Goal: Task Accomplishment & Management: Use online tool/utility

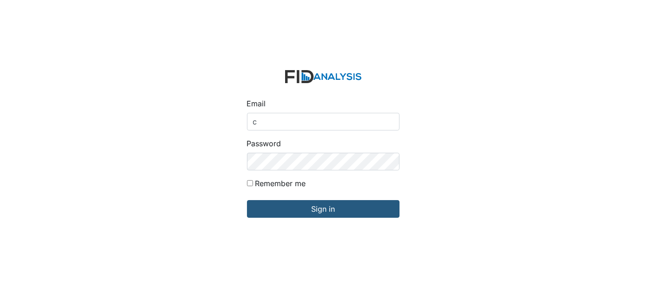
type input "[EMAIL_ADDRESS][DOMAIN_NAME]"
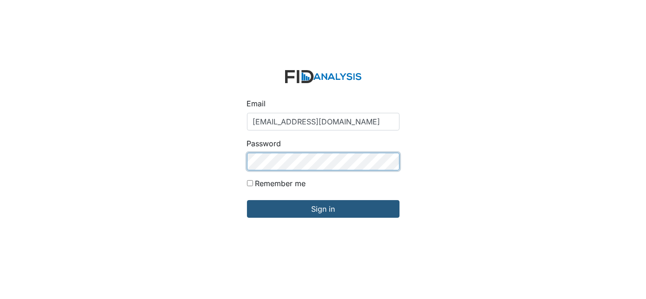
click at [247, 200] on input "Sign in" at bounding box center [323, 209] width 153 height 18
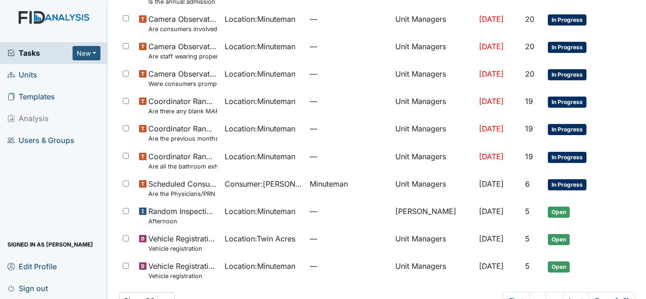
scroll to position [341, 0]
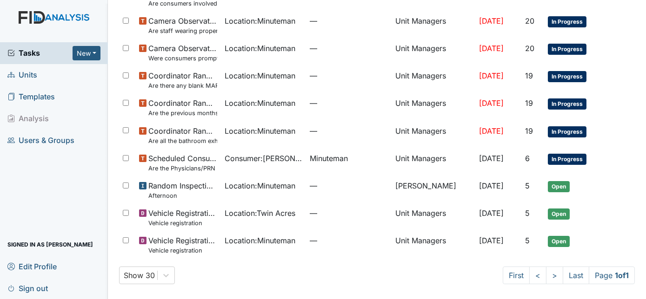
click at [23, 73] on span "Units" at bounding box center [22, 75] width 30 height 14
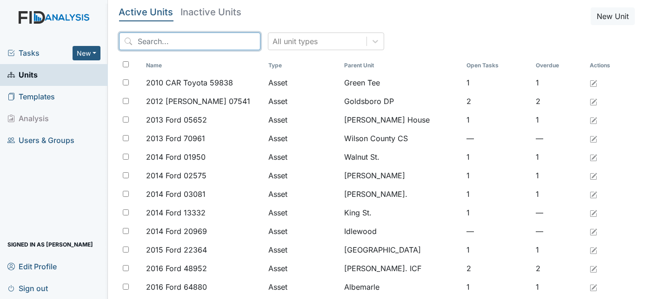
click at [167, 43] on input "search" at bounding box center [189, 42] width 141 height 18
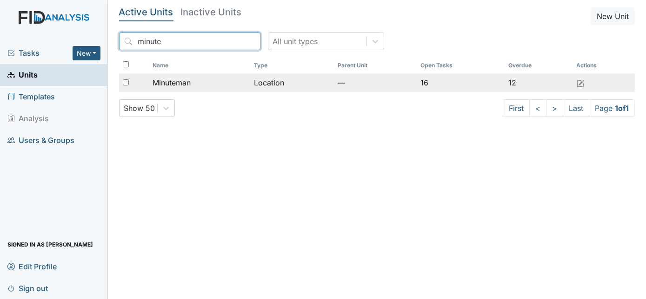
type input "minute"
click at [127, 80] on input "checkbox" at bounding box center [126, 83] width 6 height 6
checkbox input "true"
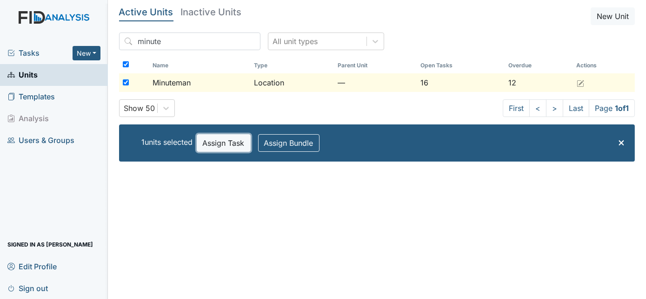
click at [230, 139] on button "Assign Task" at bounding box center [224, 143] width 54 height 18
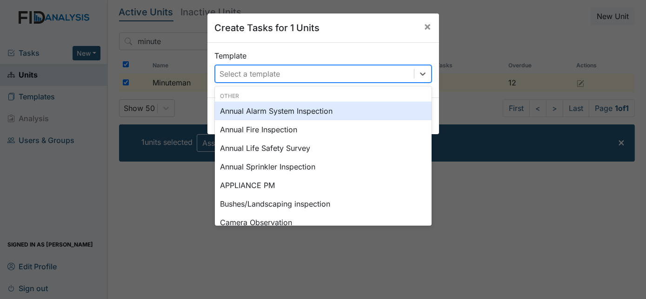
click at [257, 77] on div "Select a template" at bounding box center [250, 73] width 60 height 11
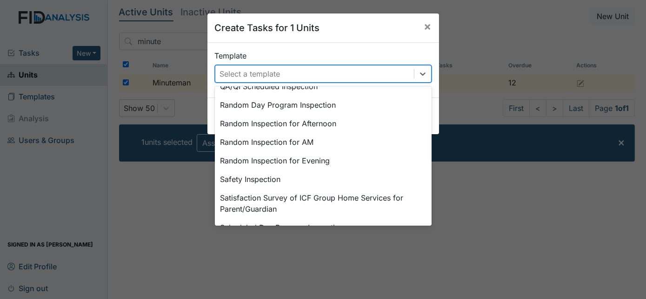
scroll to position [487, 0]
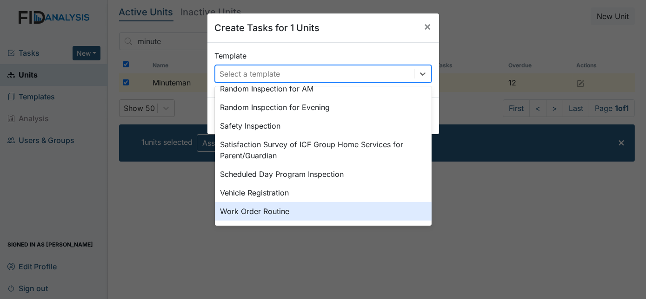
click at [309, 214] on div "Work Order Routine" at bounding box center [323, 211] width 217 height 19
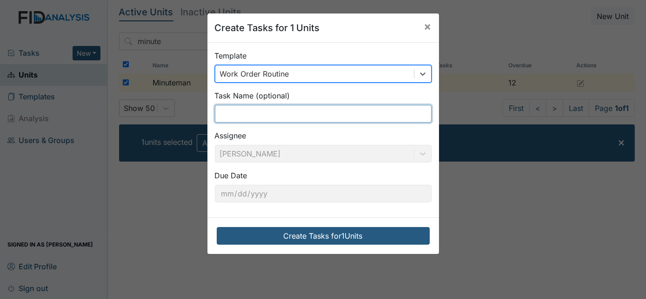
click at [261, 118] on input "text" at bounding box center [323, 114] width 217 height 18
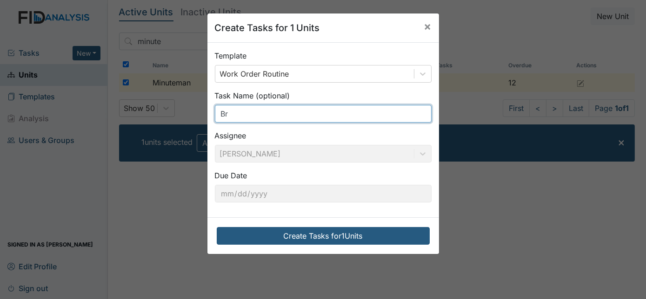
type input "B"
type input "k"
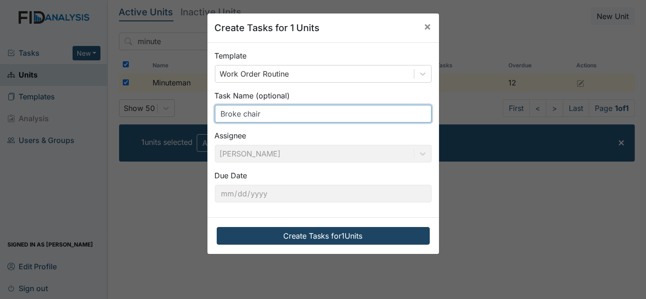
type input "Broke chair"
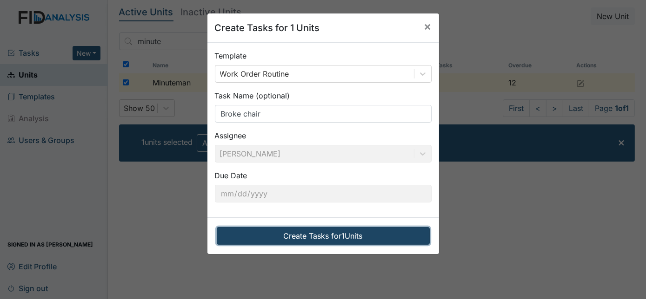
click at [251, 238] on button "Create Tasks for 1 Units" at bounding box center [323, 236] width 213 height 18
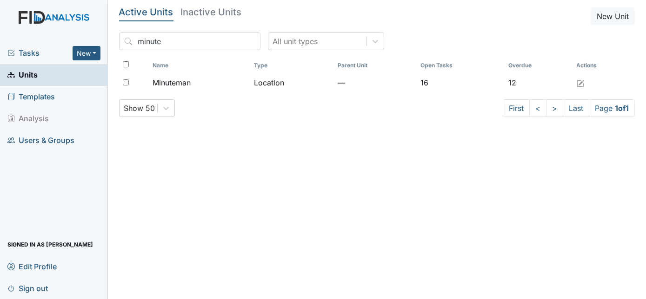
click at [36, 49] on span "Tasks" at bounding box center [39, 52] width 65 height 11
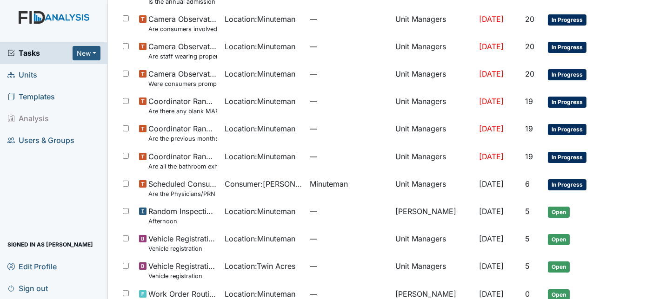
scroll to position [368, 0]
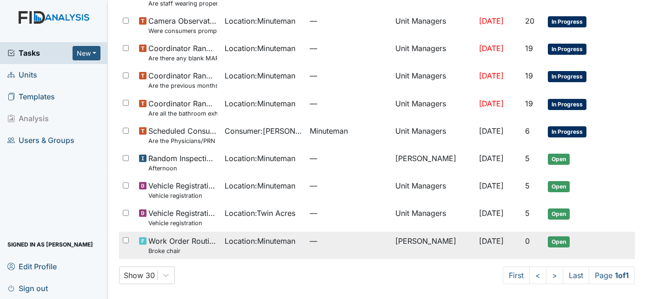
click at [479, 245] on span "[DATE]" at bounding box center [491, 241] width 25 height 9
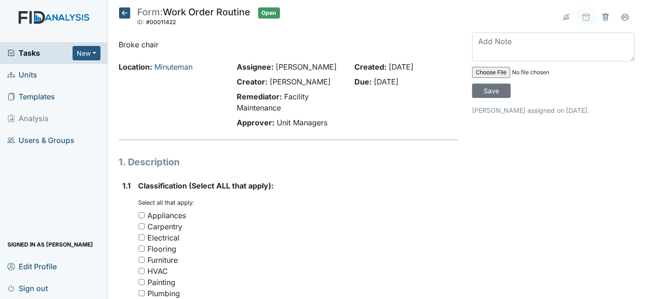
click at [205, 98] on div "Location: Minuteman" at bounding box center [171, 96] width 118 height 71
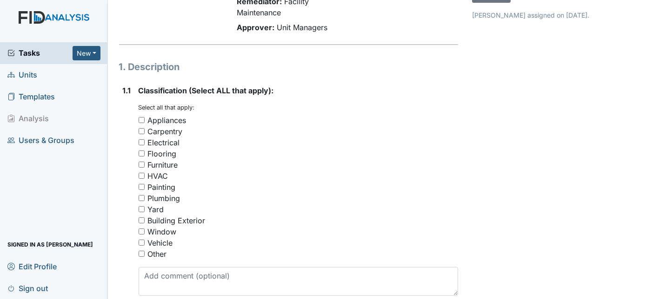
scroll to position [118, 0]
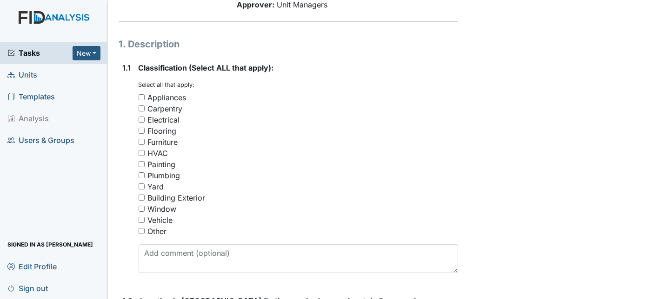
click at [143, 140] on input "Furniture" at bounding box center [142, 142] width 6 height 6
checkbox input "true"
click at [125, 162] on div "1.1" at bounding box center [127, 171] width 8 height 219
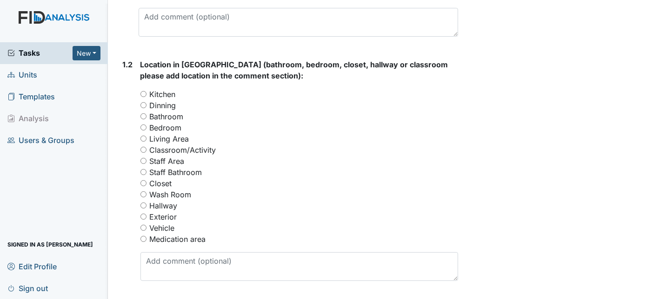
scroll to position [372, 0]
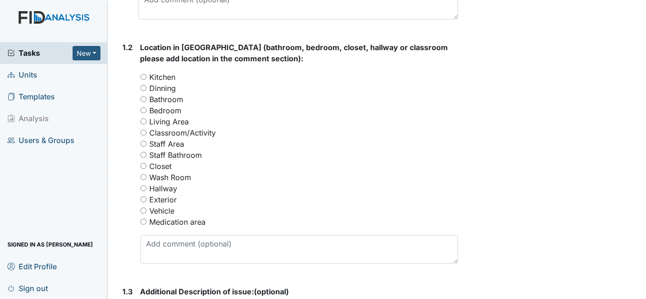
click at [143, 74] on input "Kitchen" at bounding box center [143, 77] width 6 height 6
radio input "true"
click at [128, 136] on div "1.2" at bounding box center [128, 157] width 10 height 230
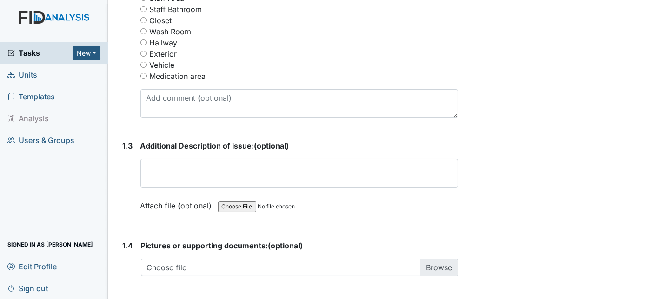
scroll to position [524, 0]
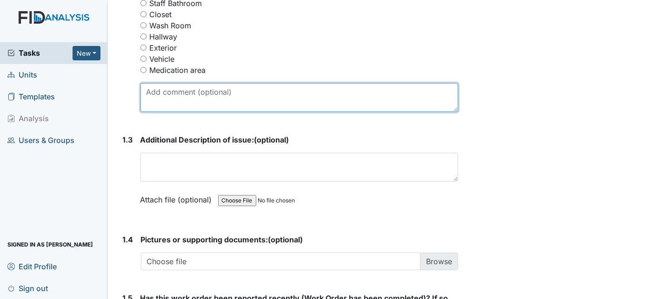
click at [166, 90] on textarea at bounding box center [299, 97] width 318 height 29
type textarea "Kitchen Chair"
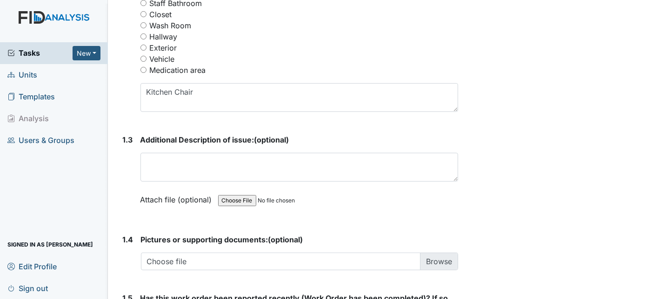
click at [124, 105] on div "1.2" at bounding box center [128, 5] width 10 height 230
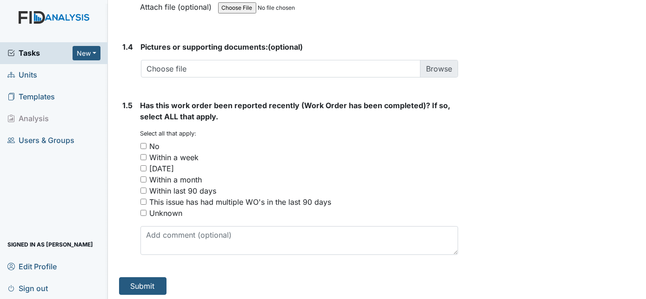
scroll to position [718, 0]
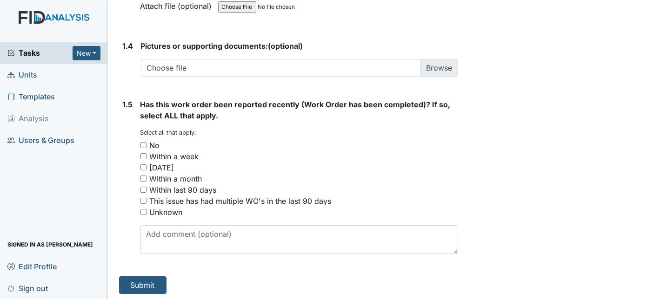
click at [141, 144] on input "No" at bounding box center [143, 145] width 6 height 6
checkbox input "true"
click at [146, 278] on button "Submit" at bounding box center [142, 286] width 47 height 18
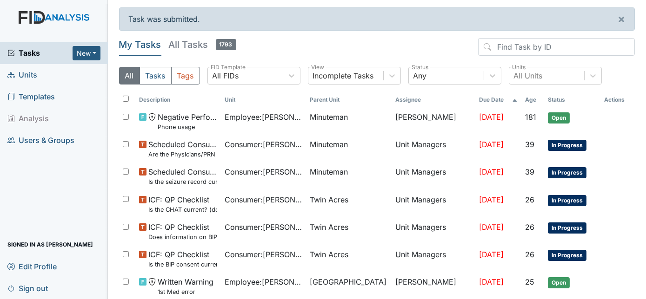
click at [117, 90] on main "Task was submitted. × My Tasks All Tasks 1793 All Tasks Tags All FIDs FID Templ…" at bounding box center [377, 149] width 538 height 299
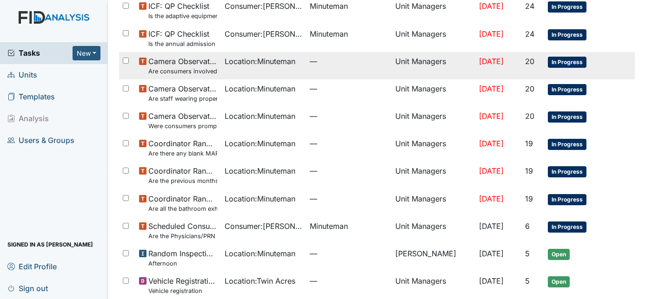
scroll to position [304, 0]
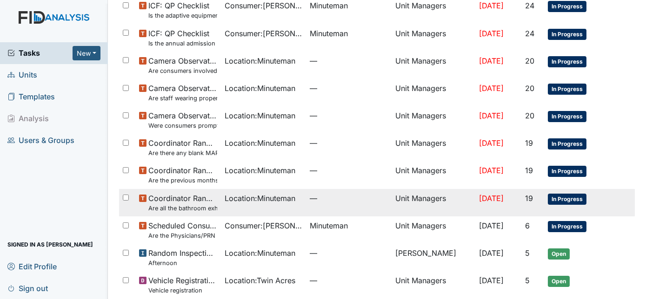
click at [233, 206] on td "Location : Minuteman" at bounding box center [264, 202] width 86 height 27
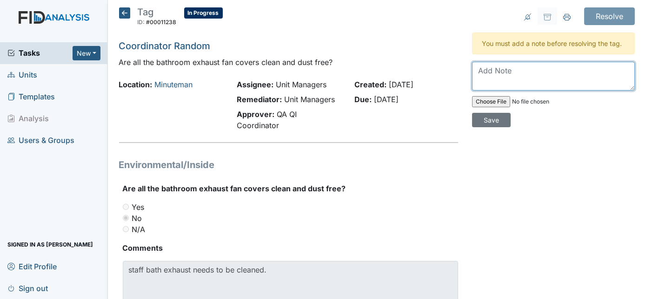
click at [504, 66] on textarea at bounding box center [553, 76] width 163 height 29
click at [502, 74] on textarea "Cleaned will ensure staff dust that part of the bathroom as well." at bounding box center [553, 76] width 163 height 29
type textarea "Cleaned. Will ensure staff dust that part of the bathroom as well."
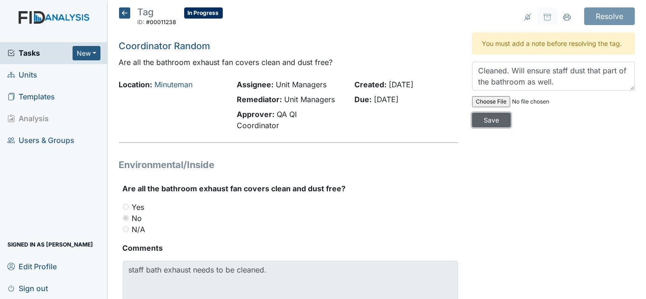
click at [511, 113] on input "Save" at bounding box center [491, 120] width 39 height 14
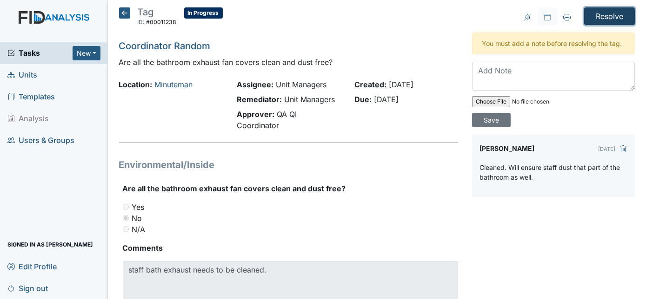
click at [591, 15] on input "Resolve" at bounding box center [609, 16] width 51 height 18
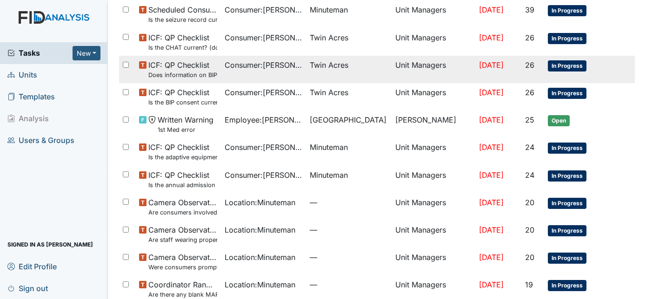
scroll to position [163, 0]
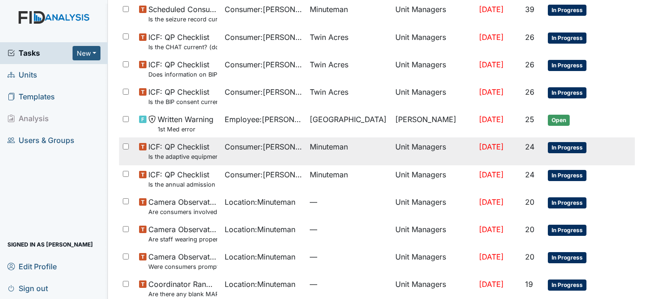
click at [299, 154] on td "Consumer : Branch, Keyosha" at bounding box center [264, 151] width 86 height 27
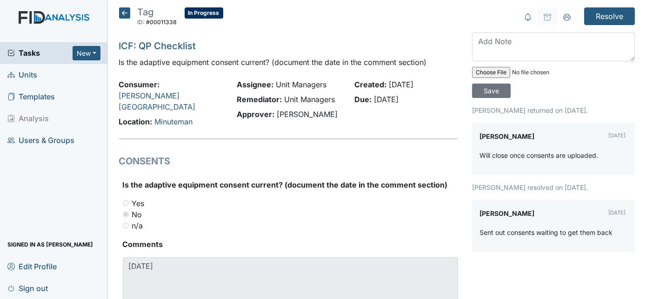
click at [126, 13] on icon at bounding box center [124, 12] width 11 height 11
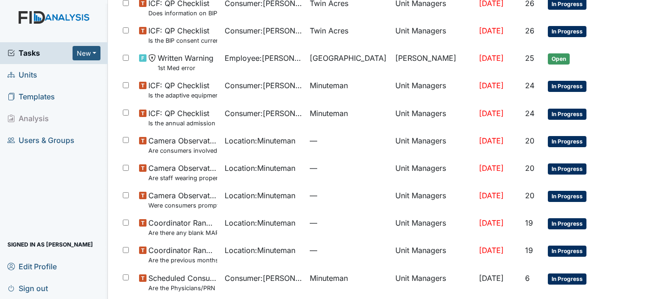
scroll to position [194, 0]
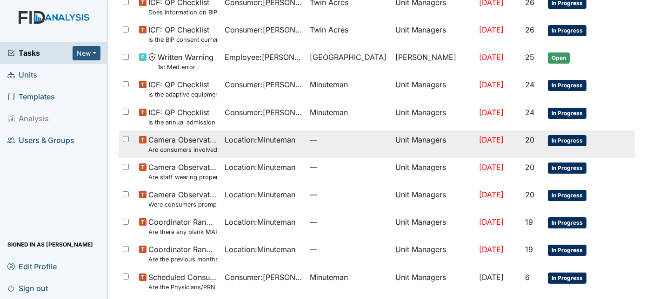
click at [259, 146] on td "Location : Minuteman" at bounding box center [264, 144] width 86 height 27
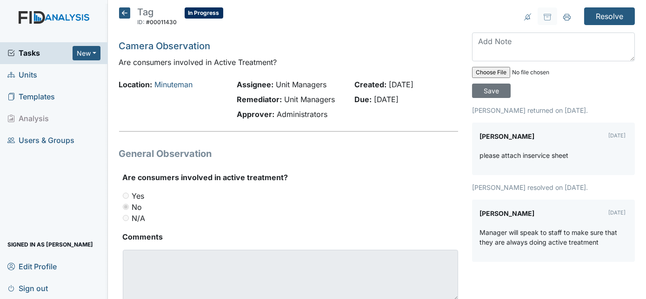
click at [124, 12] on icon at bounding box center [124, 12] width 11 height 11
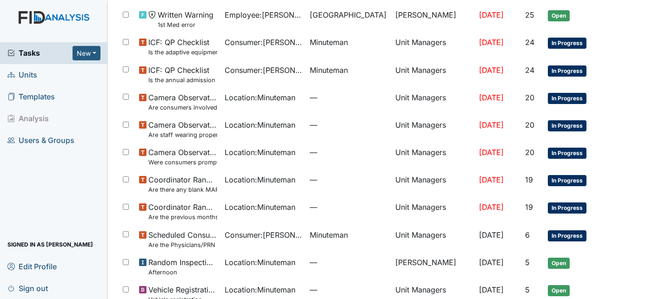
scroll to position [259, 0]
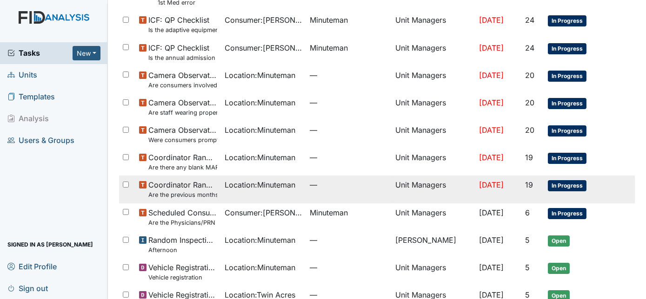
click at [352, 191] on td "—" at bounding box center [349, 189] width 86 height 27
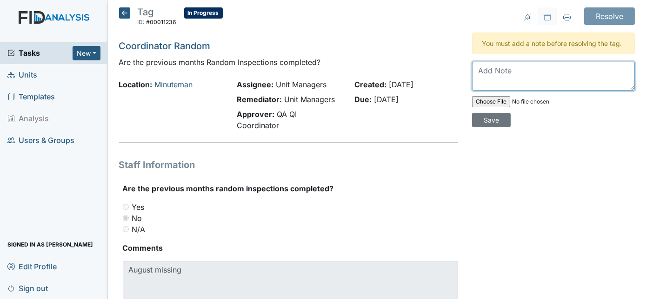
click at [493, 83] on textarea at bounding box center [553, 76] width 163 height 29
click at [562, 87] on textarea "I will check to see which one and ensure I stay on top of things." at bounding box center [553, 76] width 163 height 29
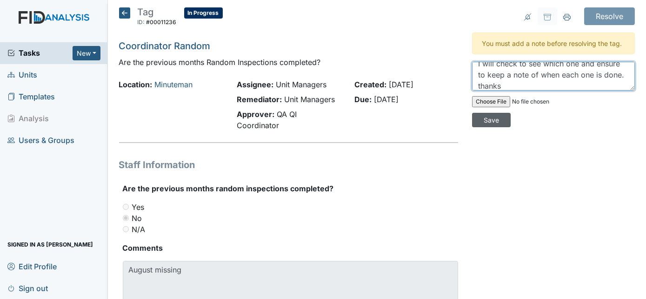
type textarea "I will check to see which one and ensure to keep a note of when each one is don…"
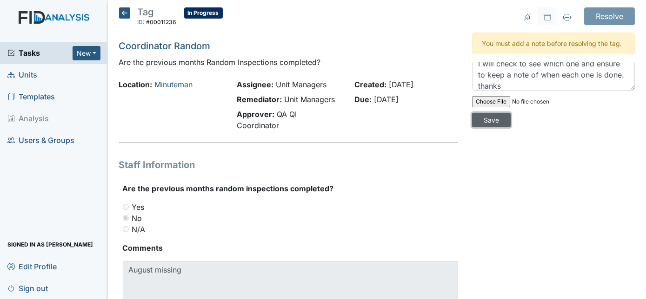
click at [511, 113] on input "Save" at bounding box center [491, 120] width 39 height 14
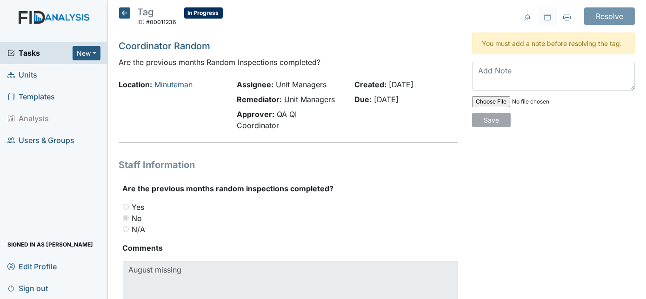
scroll to position [0, 0]
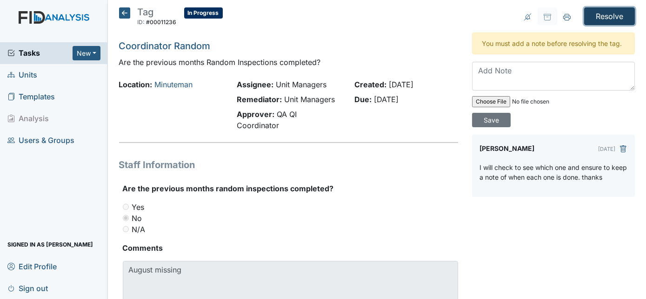
click at [602, 19] on input "Resolve" at bounding box center [609, 16] width 51 height 18
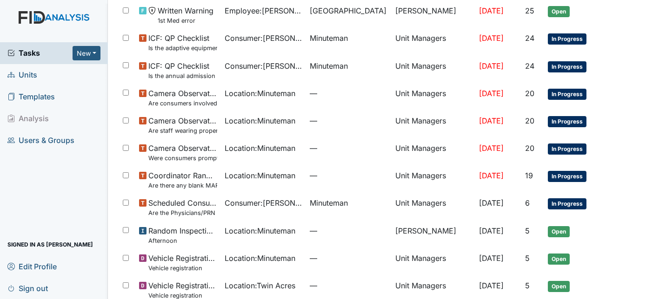
scroll to position [286, 0]
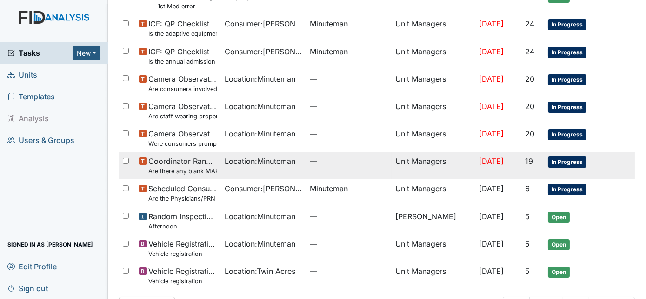
click at [475, 176] on td "[DATE]" at bounding box center [498, 165] width 46 height 27
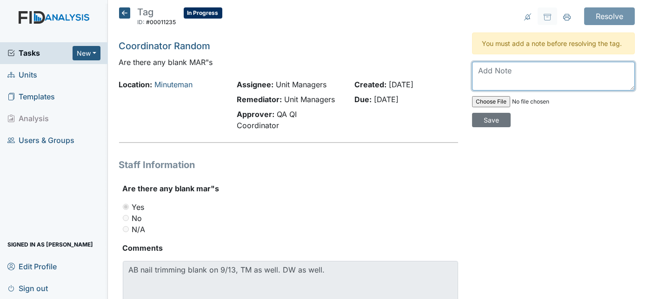
click at [514, 74] on textarea at bounding box center [553, 76] width 163 height 29
type textarea "Will in-service and attach once everyone sign it."
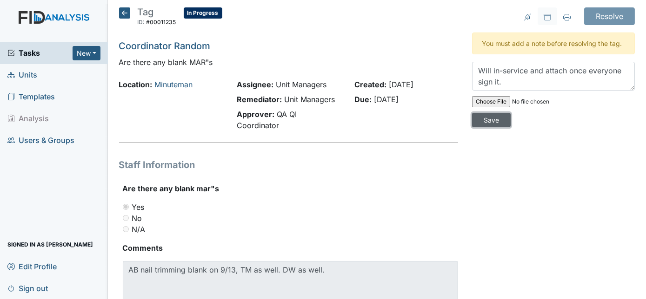
click at [511, 113] on input "Save" at bounding box center [491, 120] width 39 height 14
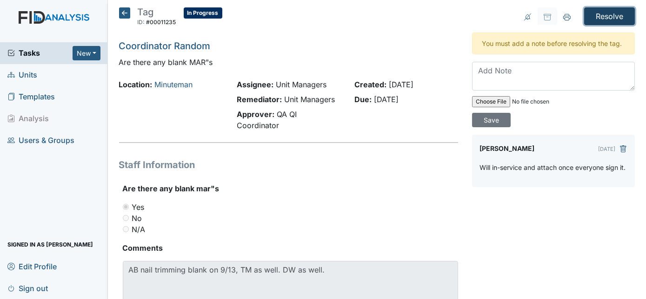
click at [596, 13] on input "Resolve" at bounding box center [609, 16] width 51 height 18
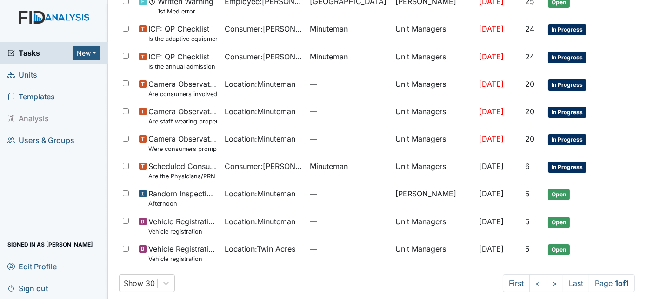
scroll to position [289, 0]
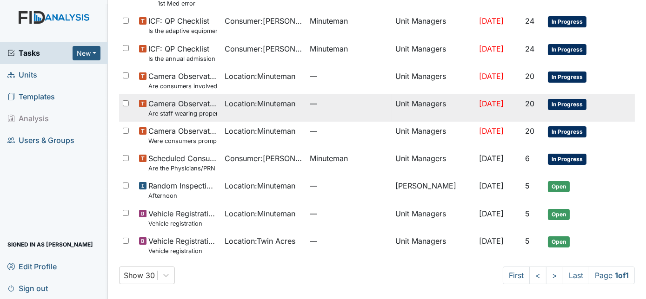
click at [327, 112] on td "—" at bounding box center [349, 107] width 86 height 27
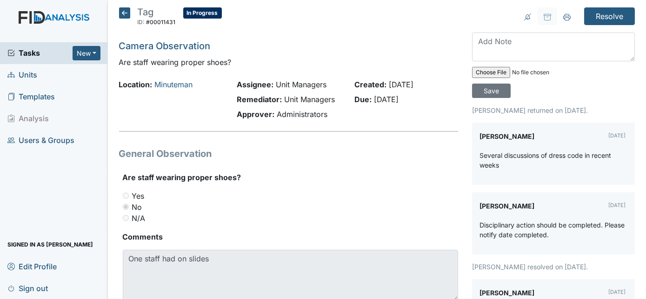
click at [391, 151] on h1 "General Observation" at bounding box center [288, 154] width 339 height 14
click at [126, 16] on icon at bounding box center [124, 12] width 11 height 11
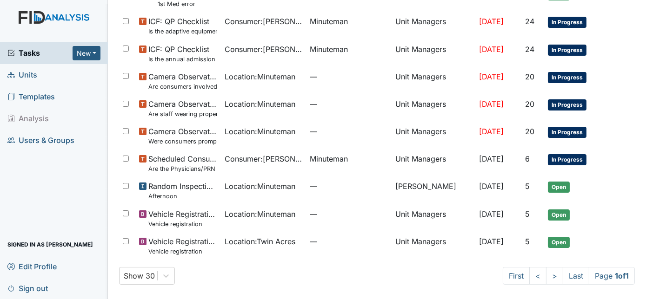
scroll to position [258, 0]
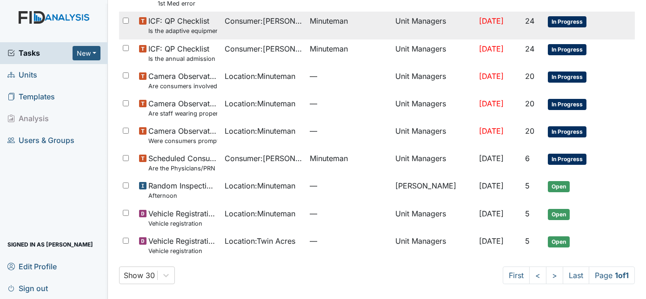
click at [250, 34] on td "Consumer : [PERSON_NAME][GEOGRAPHIC_DATA]" at bounding box center [264, 25] width 86 height 27
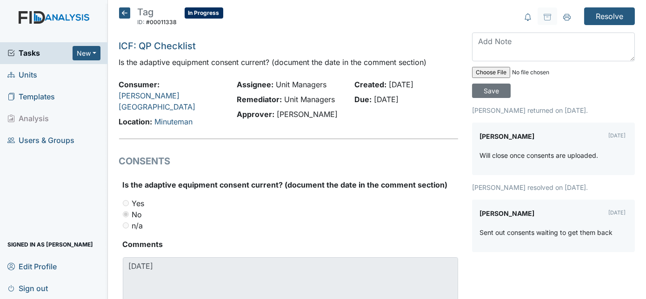
click at [120, 11] on icon at bounding box center [124, 12] width 11 height 11
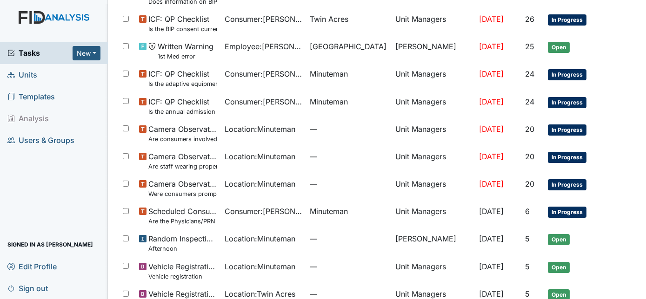
scroll to position [206, 0]
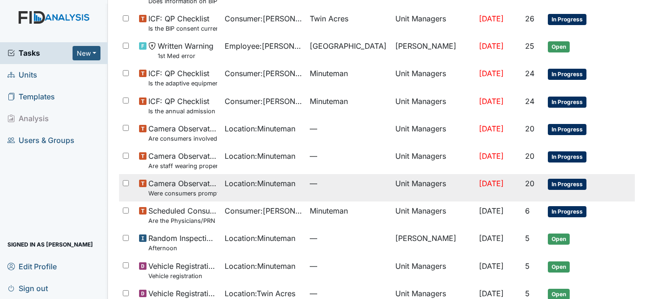
click at [212, 191] on small "Were consumers prompted and/or assisted with washing their hands for meal prep?" at bounding box center [182, 193] width 69 height 9
